Goal: Find specific page/section: Find specific page/section

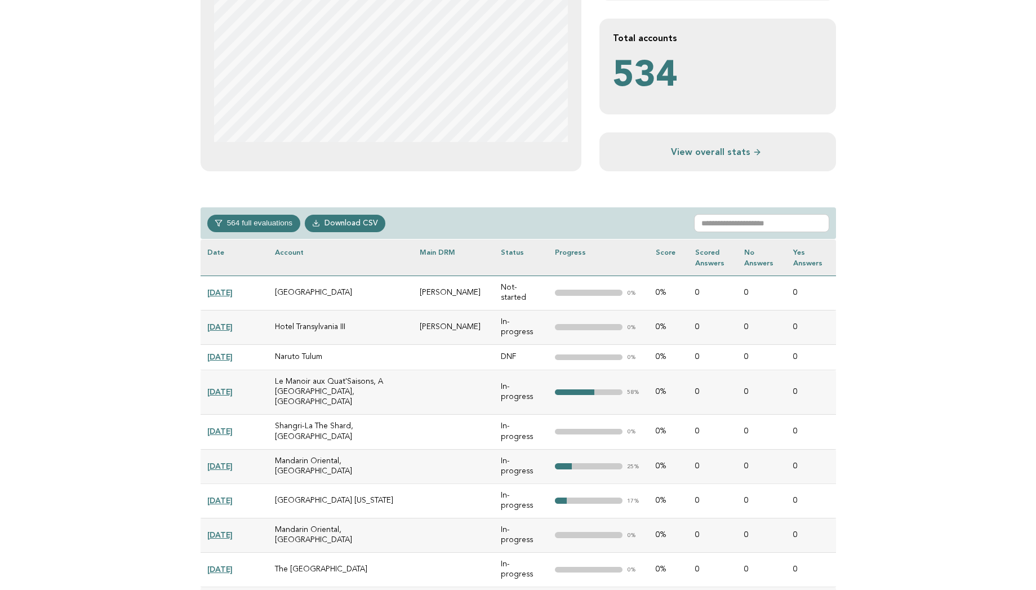
scroll to position [361, 0]
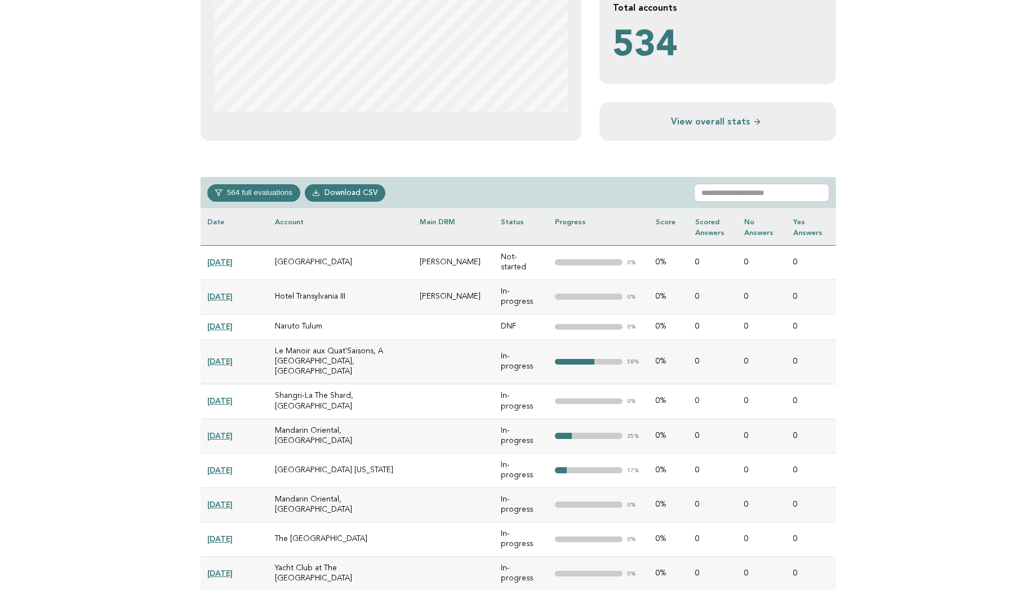
click at [752, 180] on div "564 full evaluations Not-started 1 In-progress 283 DNF 17 Verified 201 In-revie…" at bounding box center [518, 193] width 635 height 32
click at [742, 190] on input "text" at bounding box center [761, 193] width 135 height 18
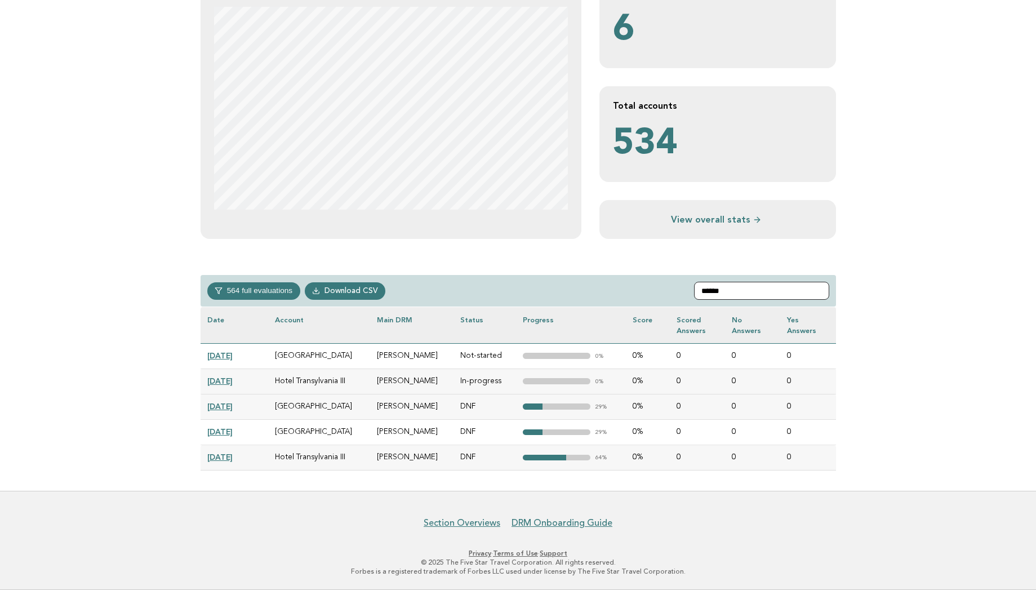
scroll to position [262, 0]
type input "******"
click at [233, 403] on link "[DATE]" at bounding box center [219, 406] width 25 height 9
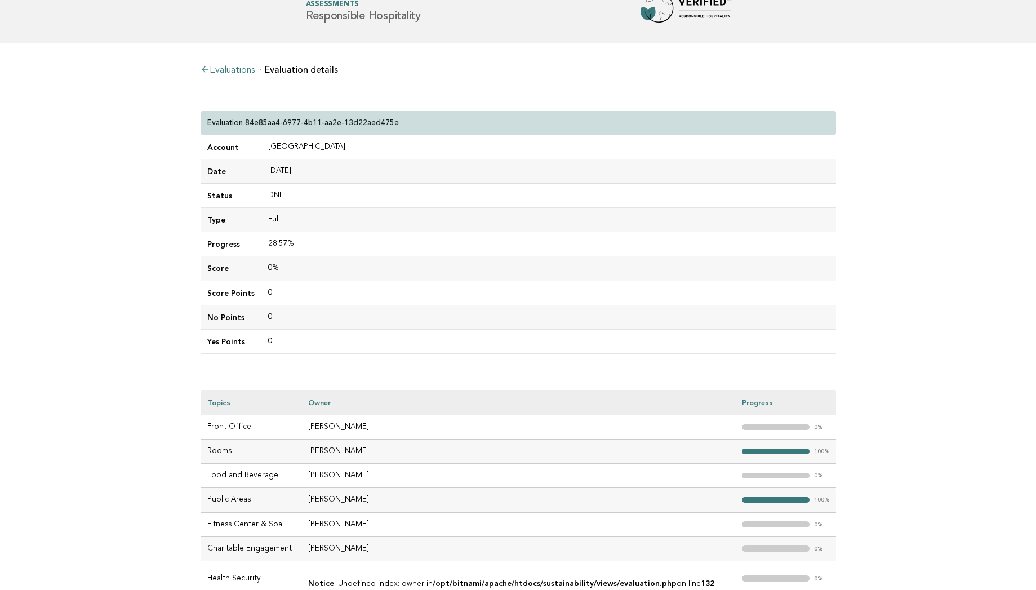
scroll to position [23, 0]
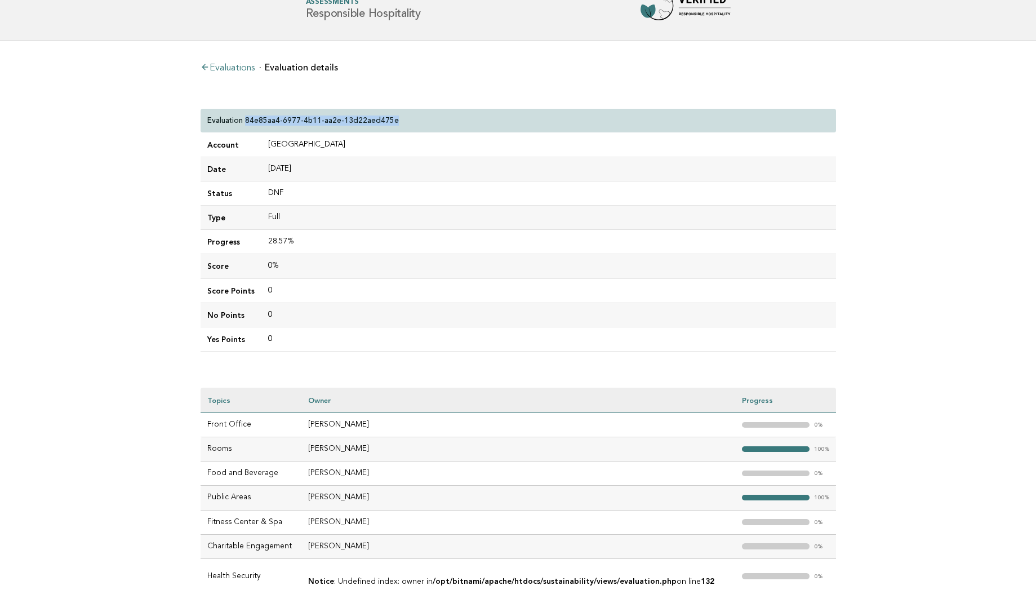
drag, startPoint x: 394, startPoint y: 117, endPoint x: 246, endPoint y: 121, distance: 147.6
click at [246, 121] on div "Evaluation 84e85aa4-6977-4b11-aa2e-13d22aed475e" at bounding box center [518, 121] width 635 height 24
copy p "84e85aa4-6977-4b11-aa2e-13d22aed475e"
